Goal: Task Accomplishment & Management: Manage account settings

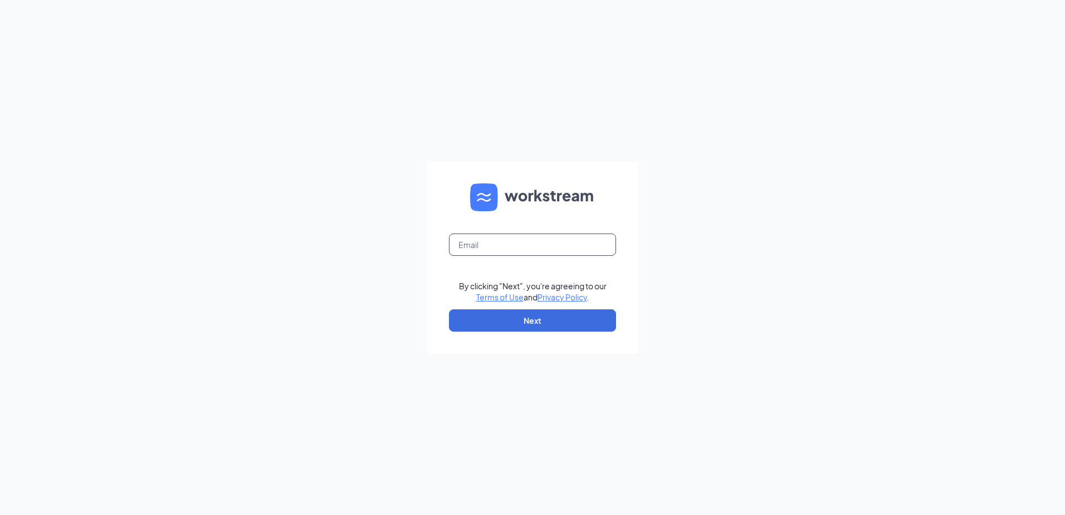
click at [534, 237] on form "By clicking "Next", you're agreeing to our Terms of Use and Privacy Policy . Ne…" at bounding box center [533, 257] width 212 height 193
type input "[EMAIL_ADDRESS][DOMAIN_NAME]"
click at [515, 312] on button "Next" at bounding box center [532, 320] width 167 height 22
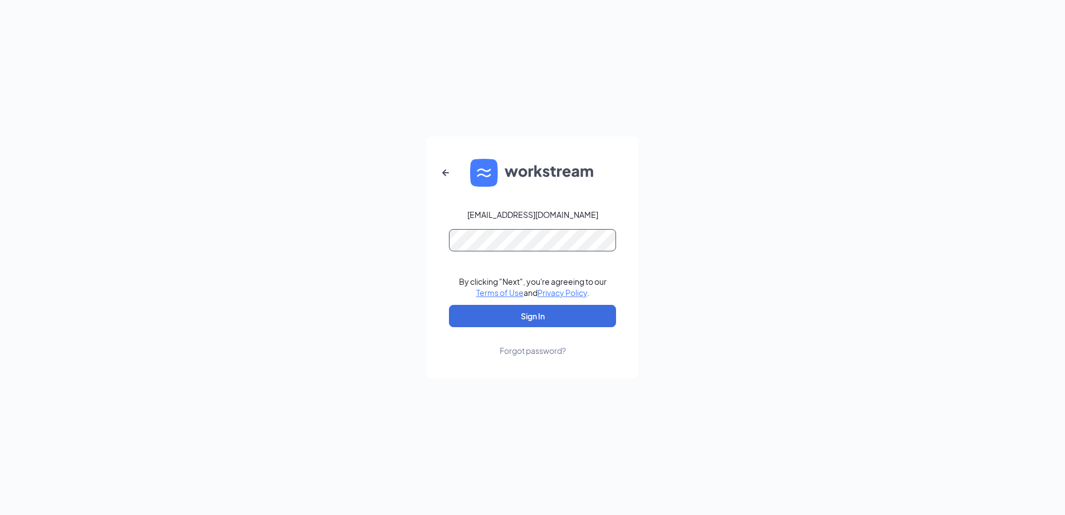
click at [449, 305] on button "Sign In" at bounding box center [532, 316] width 167 height 22
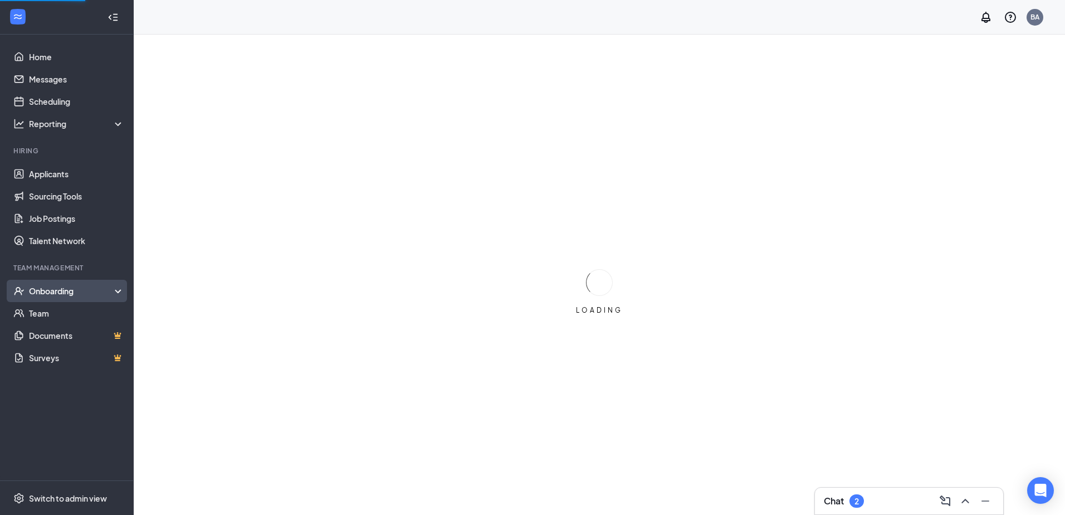
click at [65, 294] on div "Onboarding" at bounding box center [72, 290] width 86 height 11
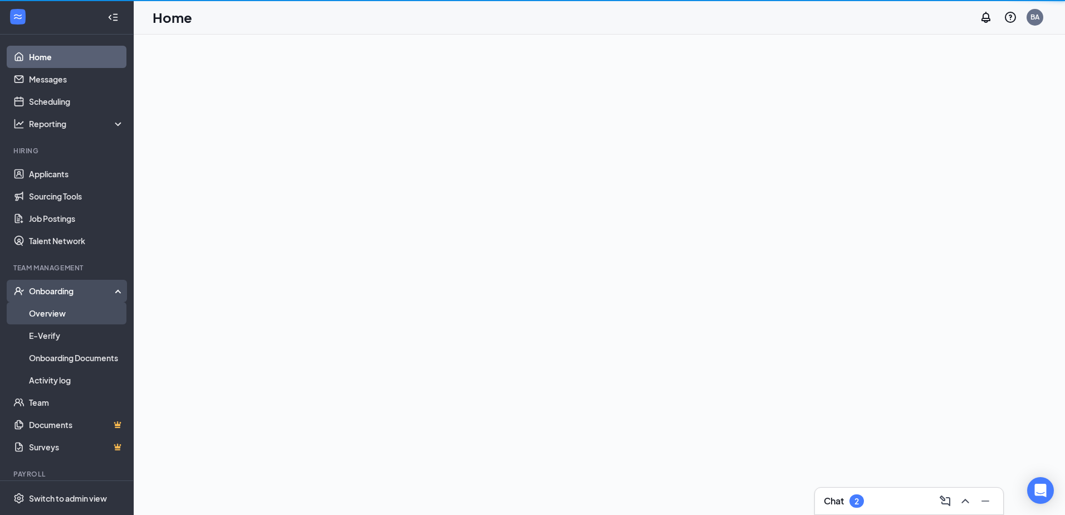
click at [58, 307] on link "Overview" at bounding box center [76, 313] width 95 height 22
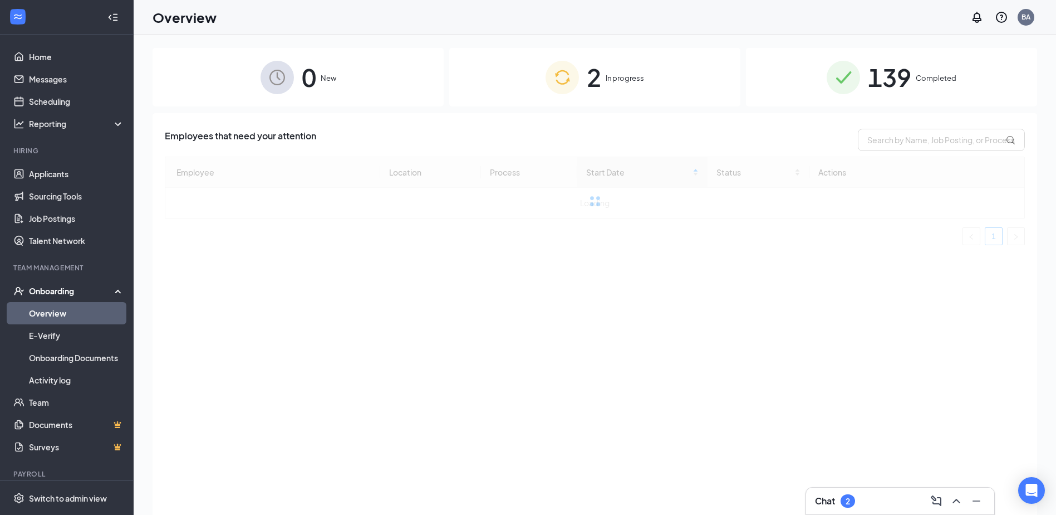
click at [949, 83] on span "Completed" at bounding box center [936, 77] width 41 height 11
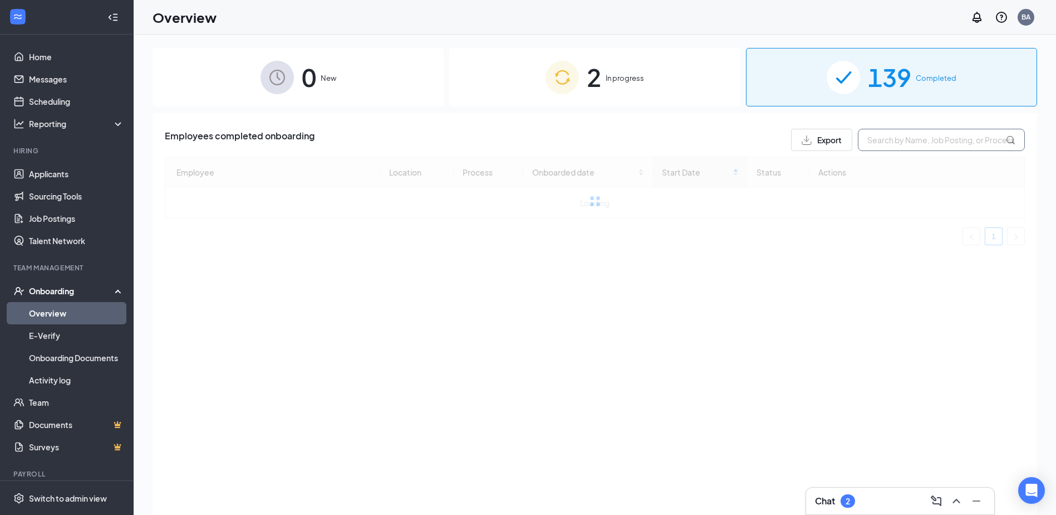
click at [930, 134] on input "text" at bounding box center [941, 140] width 167 height 22
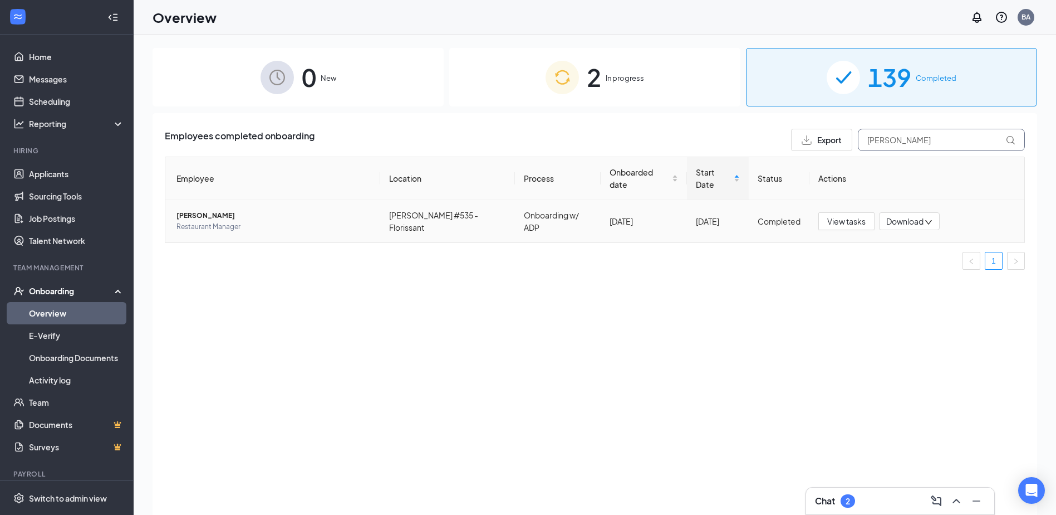
type input "kristin"
drag, startPoint x: 212, startPoint y: 194, endPoint x: 212, endPoint y: 205, distance: 11.1
click at [212, 200] on td "Kristin Higgins Restaurant Manager" at bounding box center [272, 221] width 215 height 42
click at [209, 210] on span "Kristin Higgins" at bounding box center [274, 215] width 195 height 11
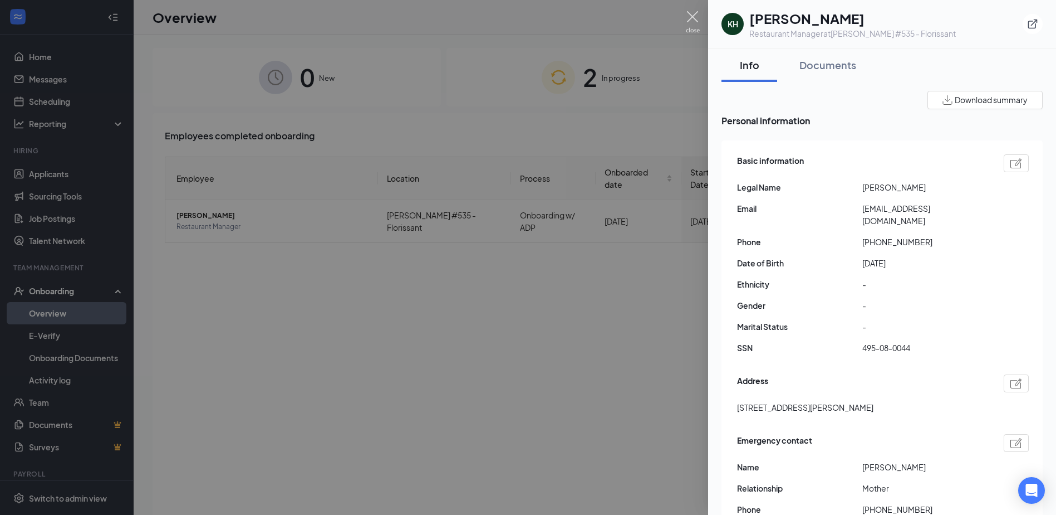
click at [693, 23] on img at bounding box center [693, 22] width 14 height 22
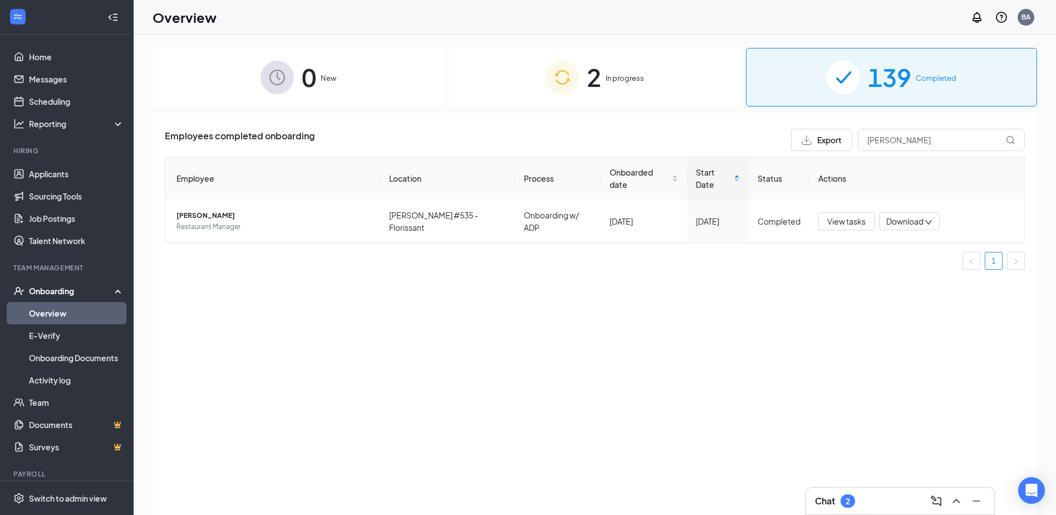
click at [599, 74] on span "2" at bounding box center [594, 77] width 14 height 38
